Goal: Task Accomplishment & Management: Manage account settings

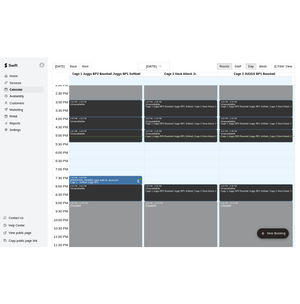
scroll to position [548, 0]
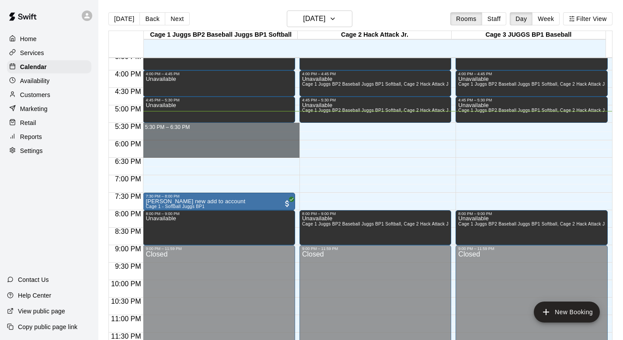
drag, startPoint x: 157, startPoint y: 128, endPoint x: 157, endPoint y: 150, distance: 22.3
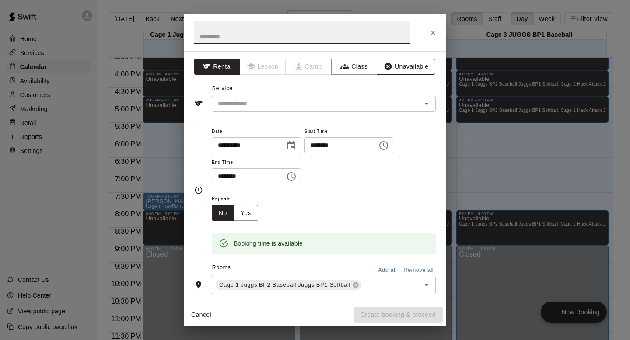
click at [299, 70] on button "Unavailable" at bounding box center [406, 67] width 59 height 16
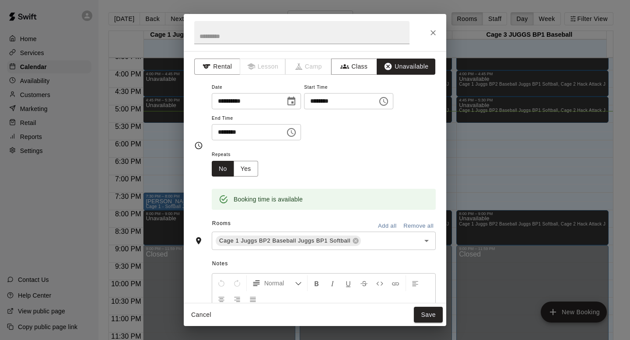
click at [299, 222] on button "Add all" at bounding box center [387, 227] width 28 height 14
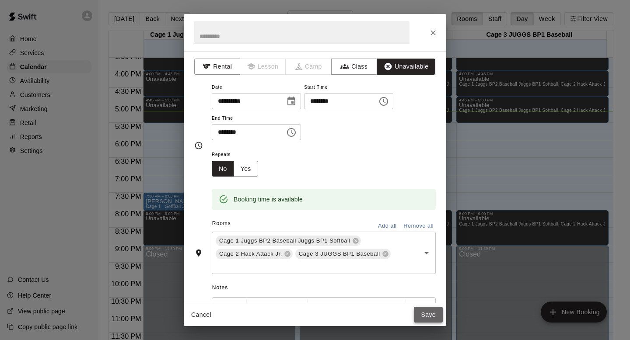
click at [299, 303] on button "Save" at bounding box center [428, 315] width 29 height 16
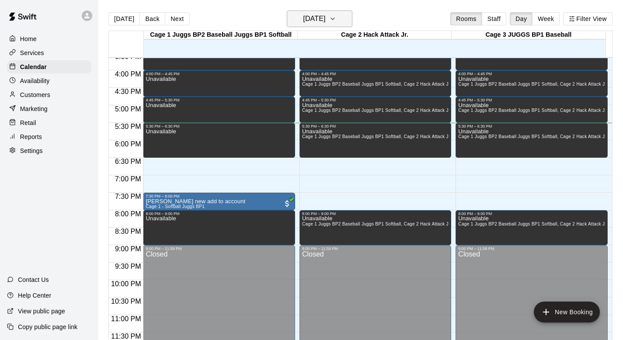
click at [299, 18] on icon "button" at bounding box center [332, 19] width 7 height 10
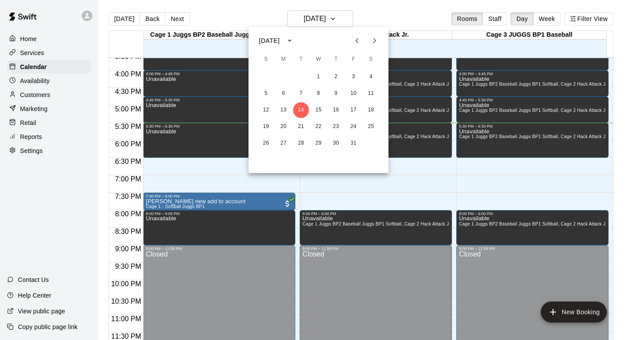
click at [299, 20] on div at bounding box center [315, 170] width 630 height 340
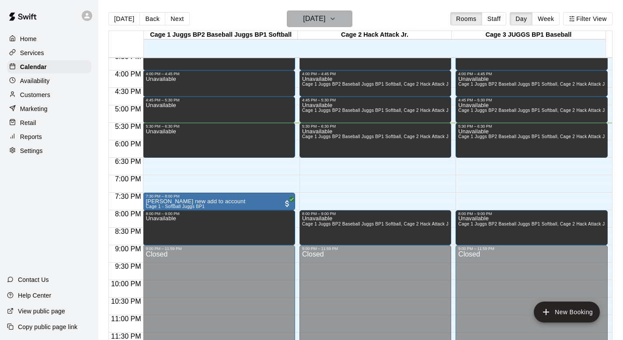
click at [299, 20] on icon "button" at bounding box center [332, 19] width 7 height 10
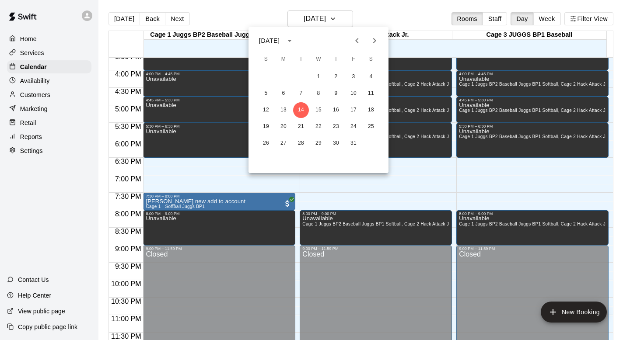
click at [299, 39] on icon "Next month" at bounding box center [374, 40] width 10 height 10
click at [299, 90] on button "7" at bounding box center [354, 94] width 16 height 16
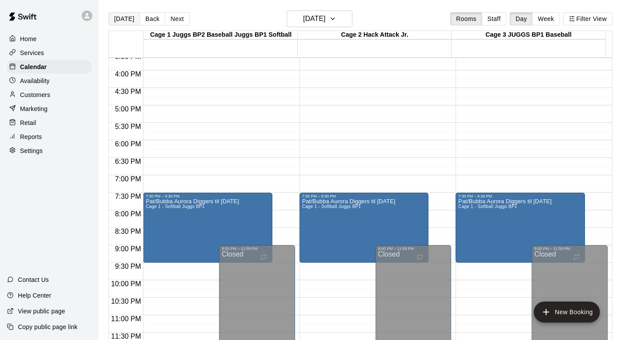
click at [125, 19] on button "[DATE]" at bounding box center [123, 18] width 31 height 13
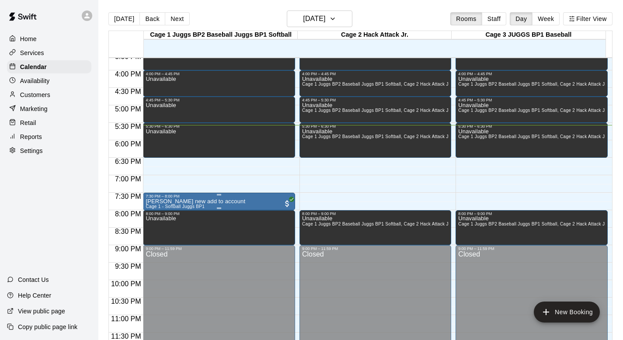
click at [200, 198] on div "7:30 PM – 8:00 PM" at bounding box center [219, 196] width 147 height 4
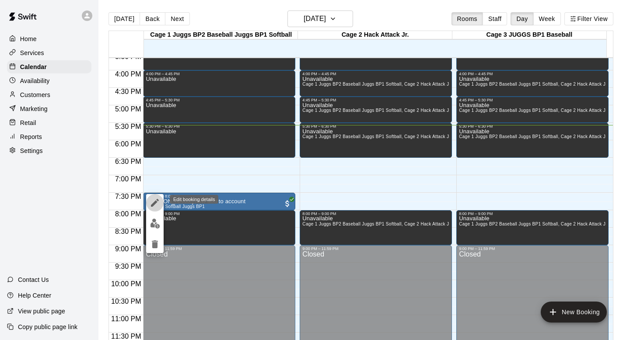
click at [151, 198] on icon "edit" at bounding box center [155, 203] width 10 height 10
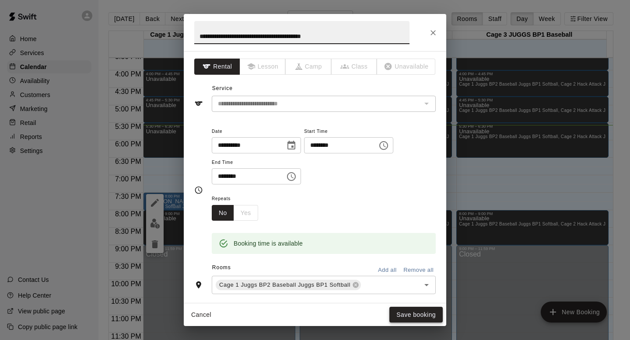
type input "**********"
click at [299, 303] on button "Save booking" at bounding box center [415, 315] width 53 height 16
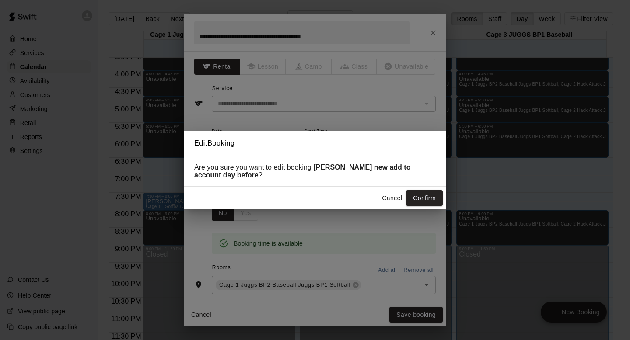
click at [299, 150] on h2 "Edit Booking" at bounding box center [315, 143] width 262 height 25
click at [299, 195] on button "Confirm" at bounding box center [424, 198] width 37 height 16
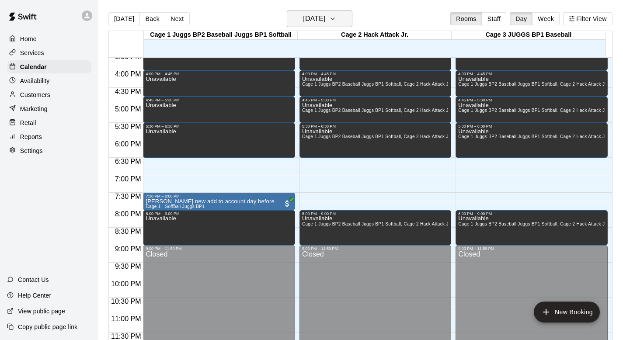
click at [299, 17] on icon "button" at bounding box center [332, 19] width 7 height 10
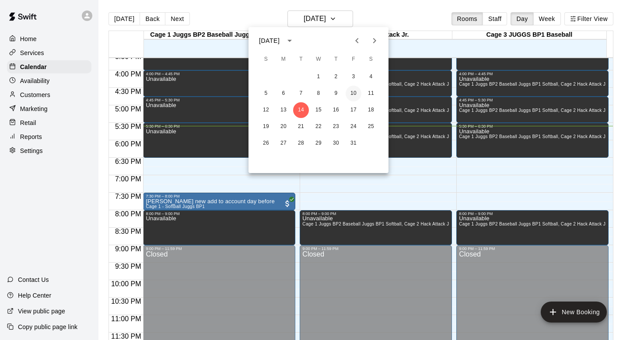
click at [299, 91] on button "10" at bounding box center [354, 94] width 16 height 16
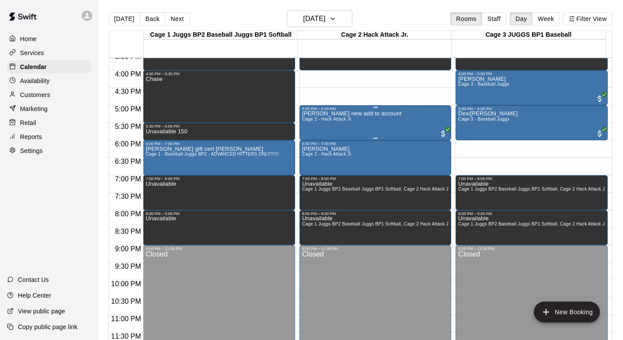
click at [299, 123] on div "Oliver Vrzovski new add to account Cage 2 - Hack Attack Jr." at bounding box center [352, 281] width 100 height 340
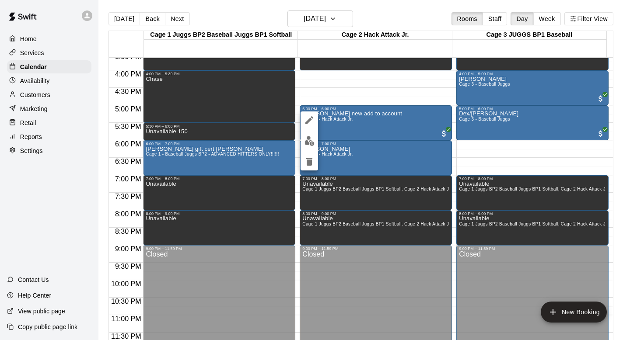
click at [299, 118] on icon "edit" at bounding box center [309, 120] width 10 height 10
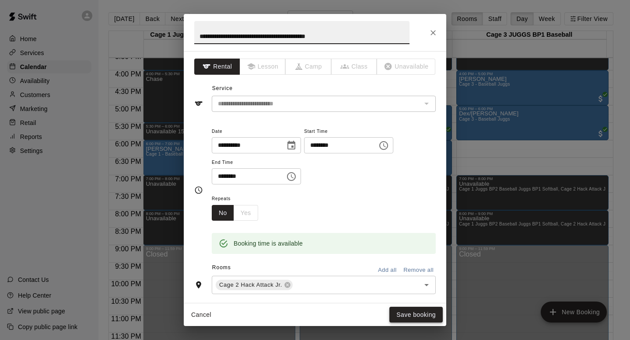
type input "**********"
click at [299, 303] on button "Save booking" at bounding box center [415, 315] width 53 height 16
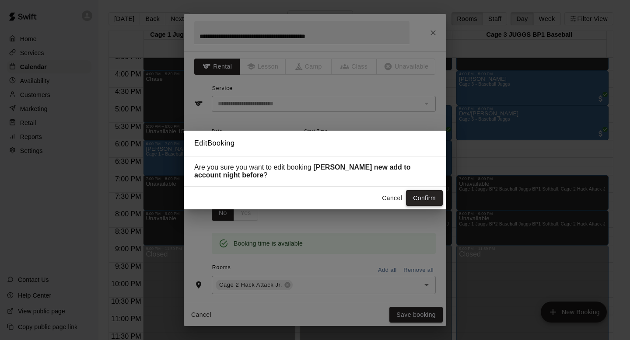
click at [299, 198] on button "Confirm" at bounding box center [424, 198] width 37 height 16
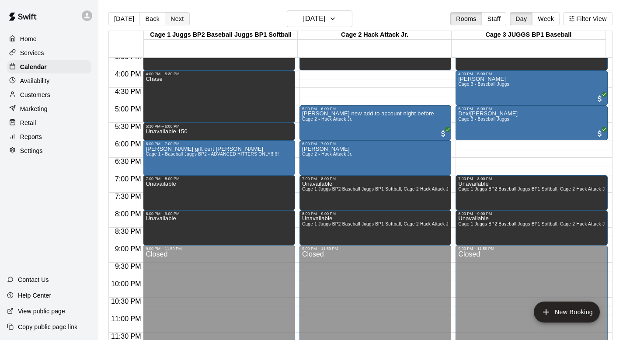
click at [169, 16] on button "Next" at bounding box center [177, 18] width 24 height 13
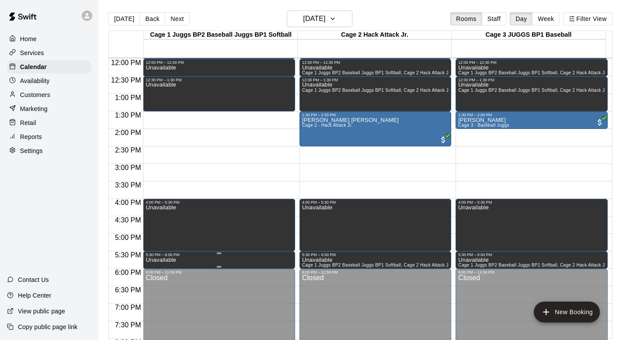
scroll to position [381, 0]
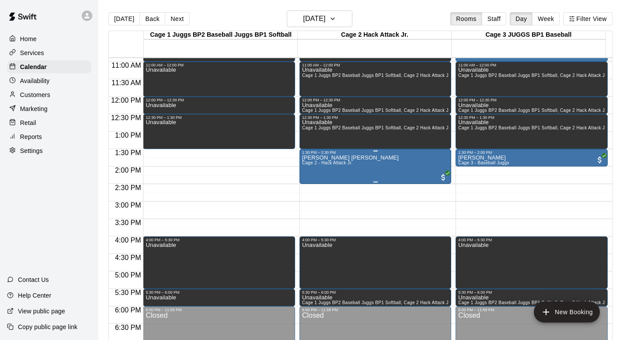
click at [299, 158] on p "Erin Pirrotta Christian Aiden" at bounding box center [350, 158] width 97 height 0
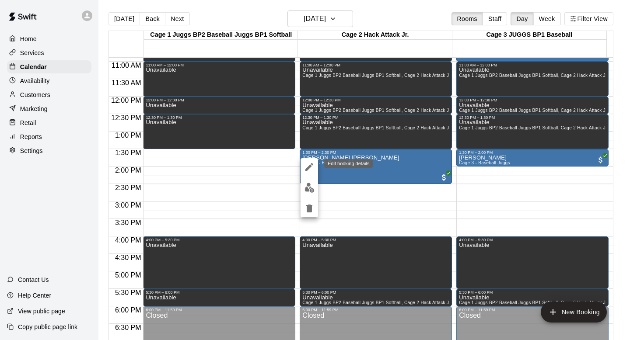
click at [299, 165] on icon "edit" at bounding box center [309, 167] width 8 height 8
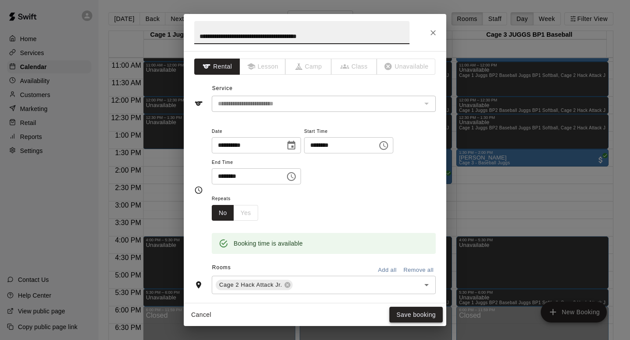
type input "**********"
click at [299, 303] on button "Save booking" at bounding box center [415, 315] width 53 height 16
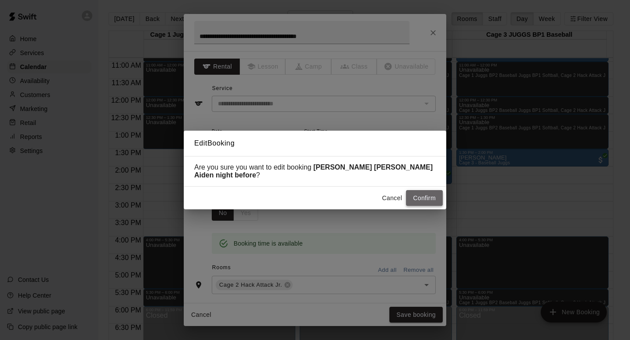
click at [299, 195] on button "Confirm" at bounding box center [424, 198] width 37 height 16
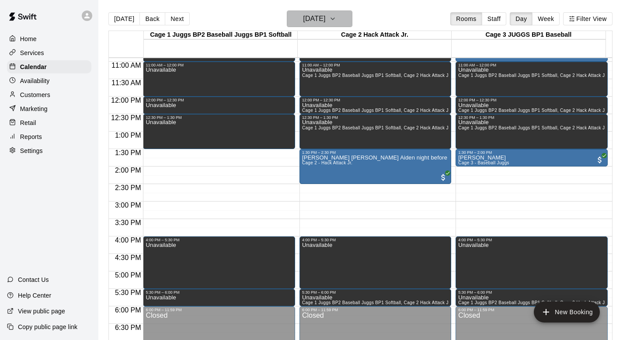
click at [299, 18] on icon "button" at bounding box center [332, 19] width 7 height 10
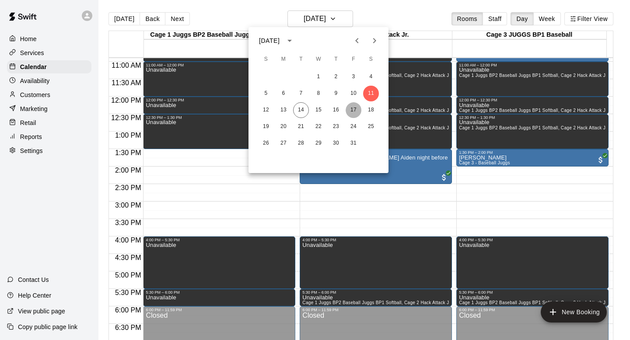
click at [299, 108] on button "17" at bounding box center [354, 110] width 16 height 16
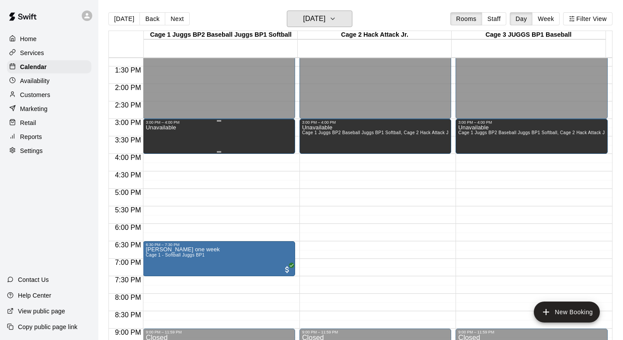
scroll to position [484, 0]
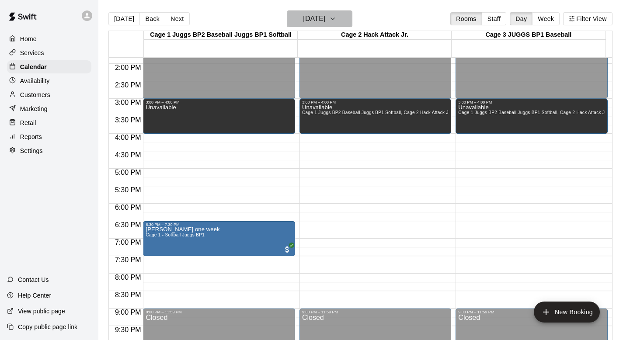
click at [299, 19] on icon "button" at bounding box center [332, 19] width 7 height 10
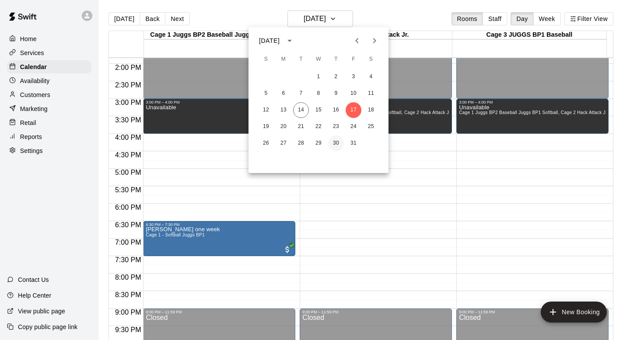
click at [299, 143] on button "30" at bounding box center [336, 144] width 16 height 16
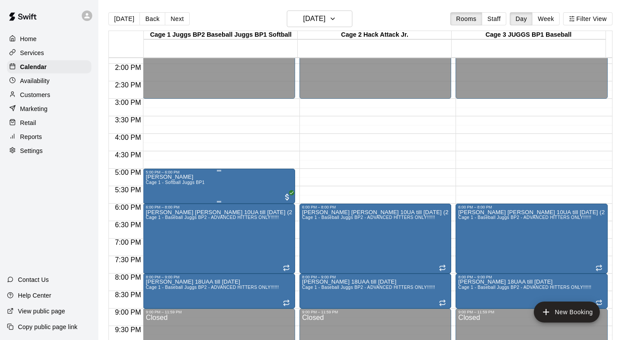
click at [184, 185] on span "Cage 1 - Softball Juggs BP1" at bounding box center [175, 182] width 59 height 5
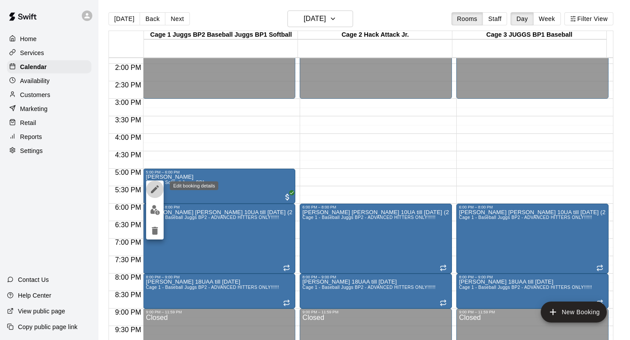
click at [151, 184] on icon "edit" at bounding box center [155, 189] width 10 height 10
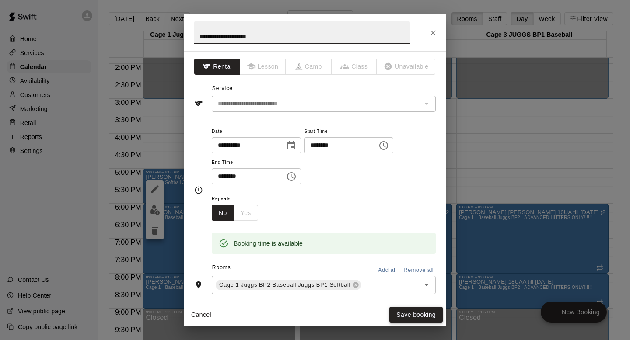
type input "**********"
click at [299, 303] on button "Save booking" at bounding box center [415, 315] width 53 height 16
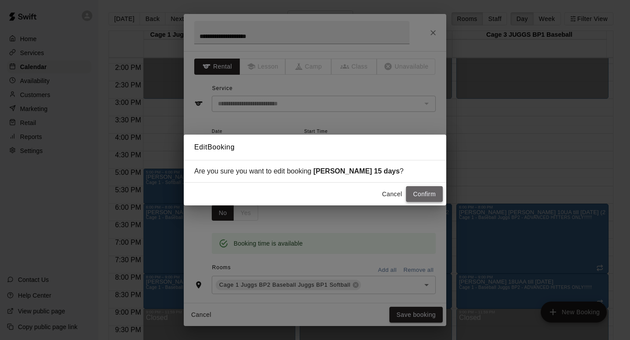
click at [299, 190] on button "Confirm" at bounding box center [424, 194] width 37 height 16
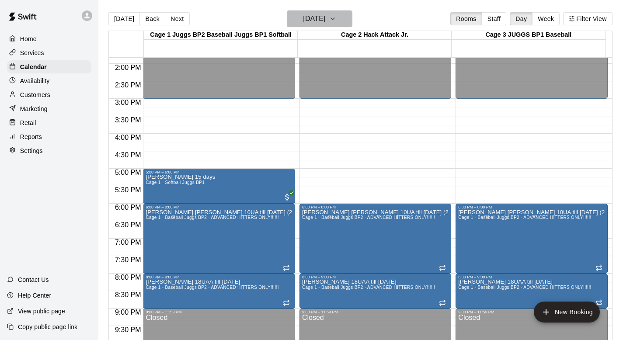
click at [299, 19] on icon "button" at bounding box center [332, 19] width 7 height 10
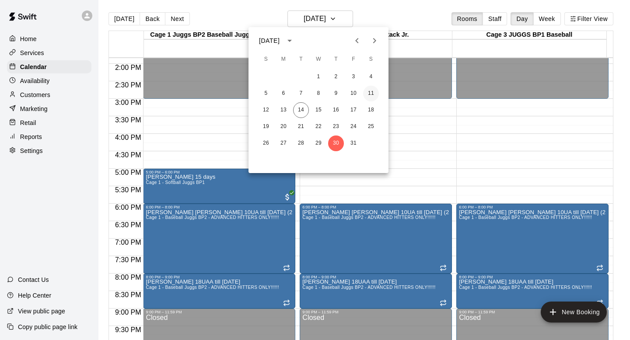
click at [299, 91] on button "11" at bounding box center [371, 94] width 16 height 16
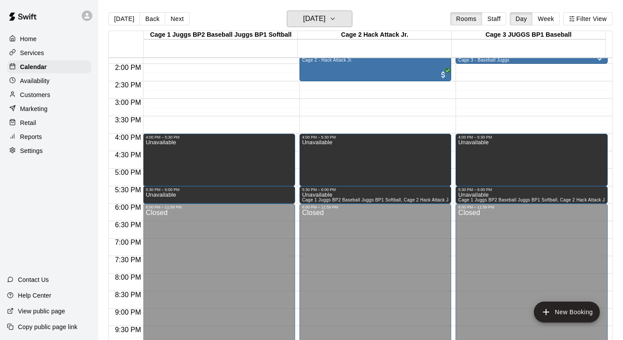
scroll to position [423, 0]
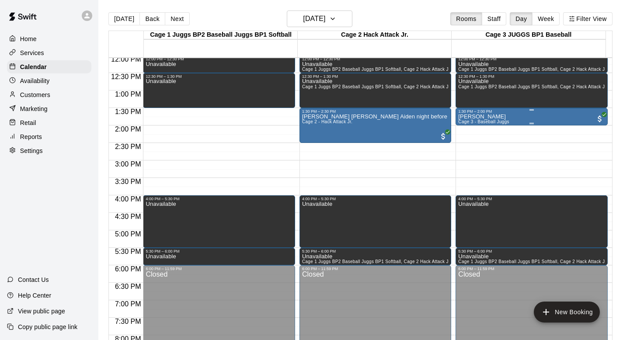
click at [299, 117] on p "Joseph Fazzalari" at bounding box center [483, 117] width 51 height 0
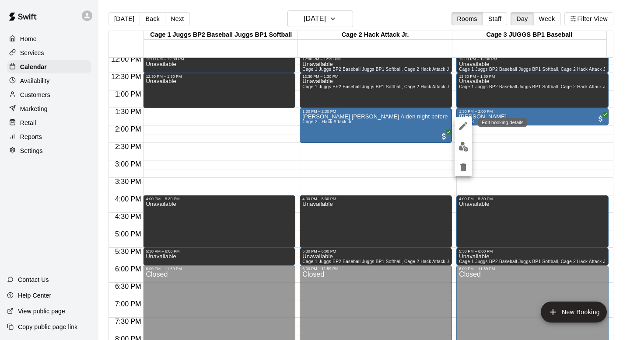
click at [299, 125] on icon "edit" at bounding box center [463, 126] width 10 height 10
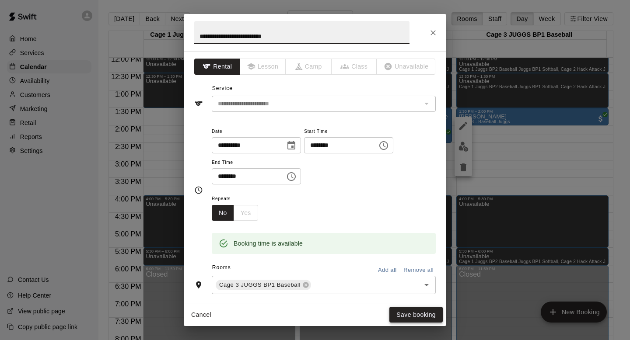
type input "**********"
click at [299, 303] on button "Save booking" at bounding box center [415, 315] width 53 height 16
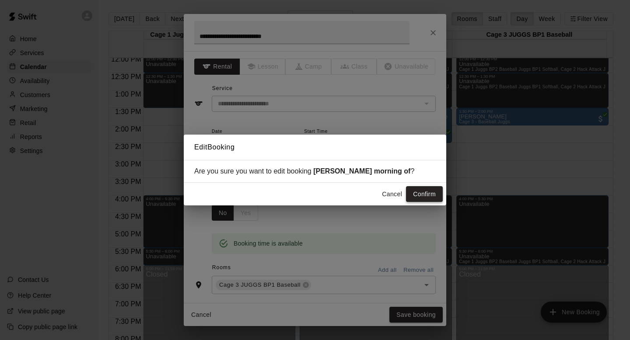
click at [299, 191] on button "Confirm" at bounding box center [424, 194] width 37 height 16
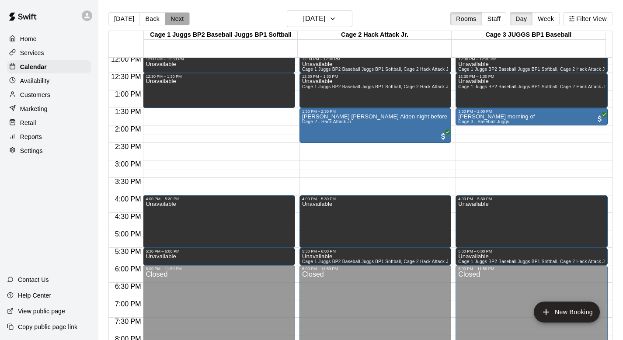
click at [182, 18] on button "Next" at bounding box center [177, 18] width 24 height 13
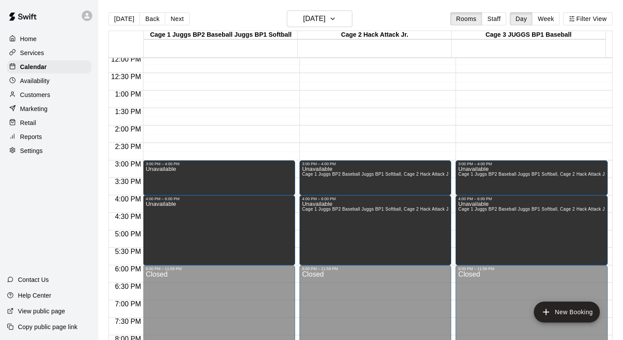
scroll to position [322, 0]
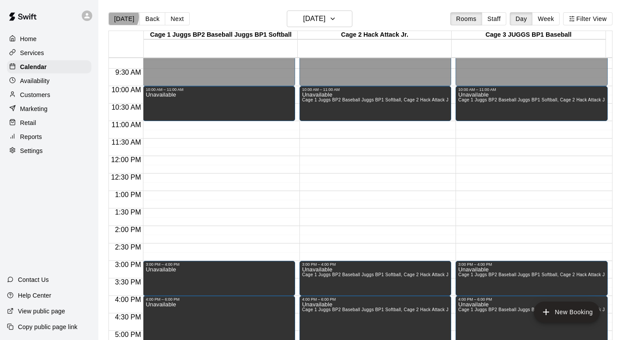
click at [122, 17] on button "[DATE]" at bounding box center [123, 18] width 31 height 13
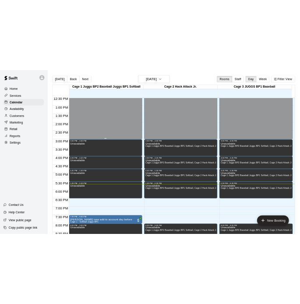
scroll to position [484, 0]
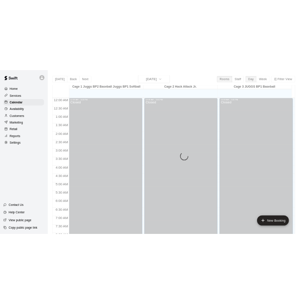
scroll to position [521, 0]
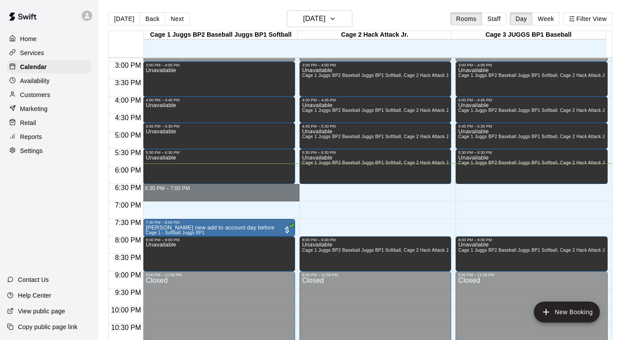
drag, startPoint x: 161, startPoint y: 186, endPoint x: 161, endPoint y: 197, distance: 10.9
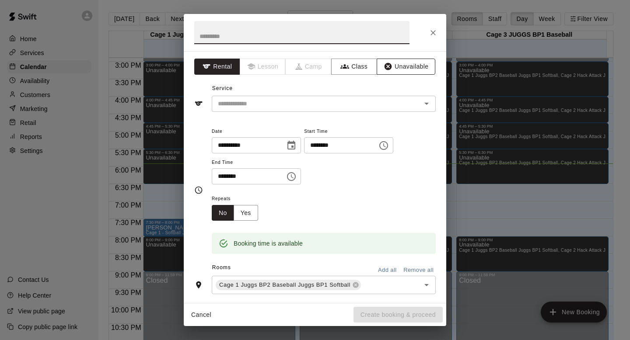
click at [397, 66] on button "Unavailable" at bounding box center [406, 67] width 59 height 16
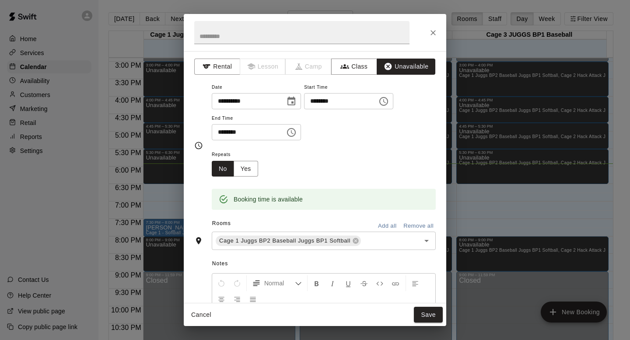
click at [378, 224] on button "Add all" at bounding box center [387, 227] width 28 height 14
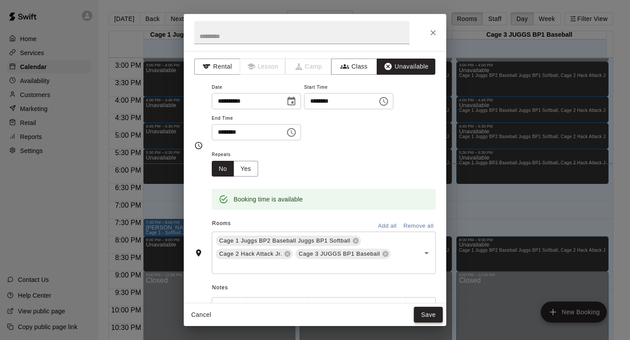
click at [426, 311] on button "Save" at bounding box center [428, 315] width 29 height 16
